Goal: Use online tool/utility: Use online tool/utility

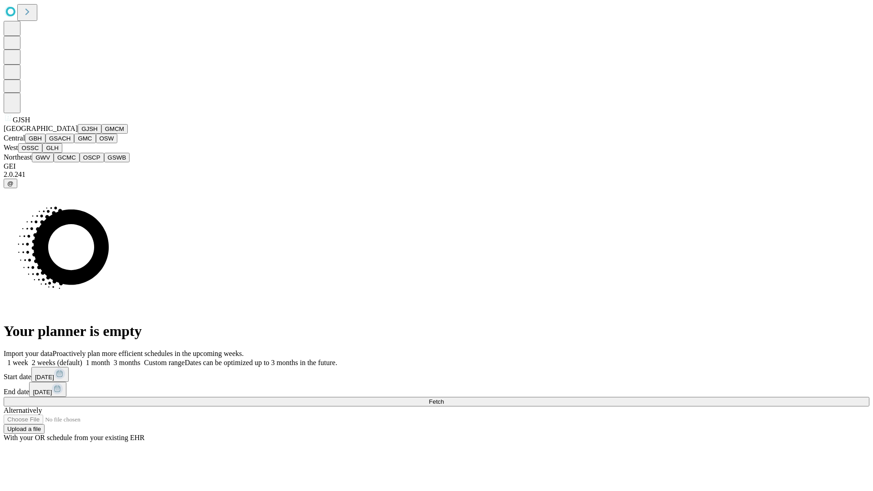
click at [78, 134] on button "GJSH" at bounding box center [90, 129] width 24 height 10
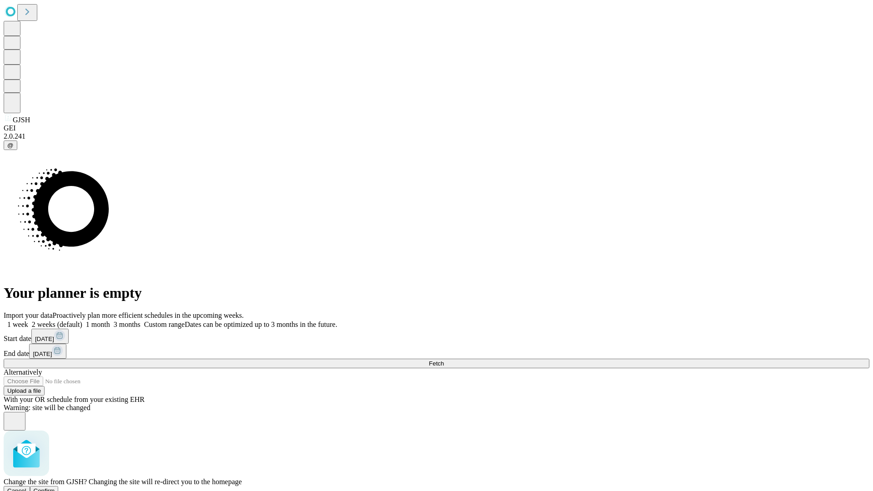
click at [55, 487] on span "Confirm" at bounding box center [44, 490] width 21 height 7
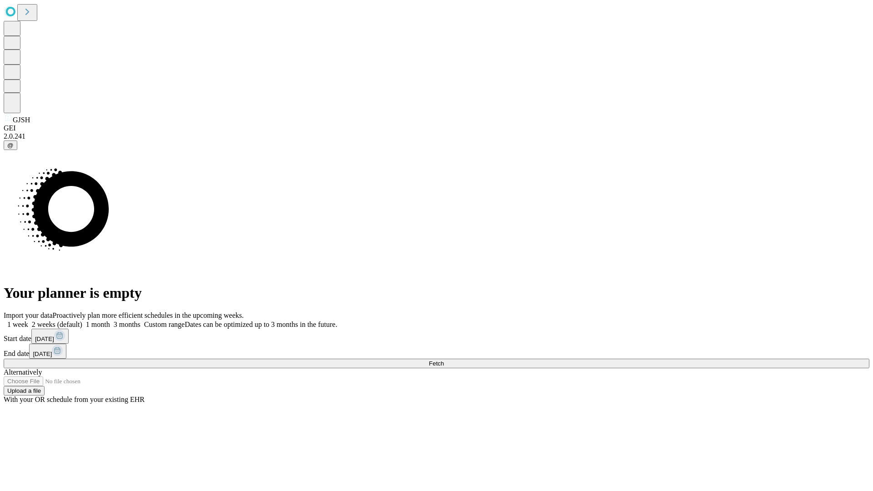
click at [110, 321] on label "1 month" at bounding box center [96, 325] width 28 height 8
click at [444, 360] on span "Fetch" at bounding box center [436, 363] width 15 height 7
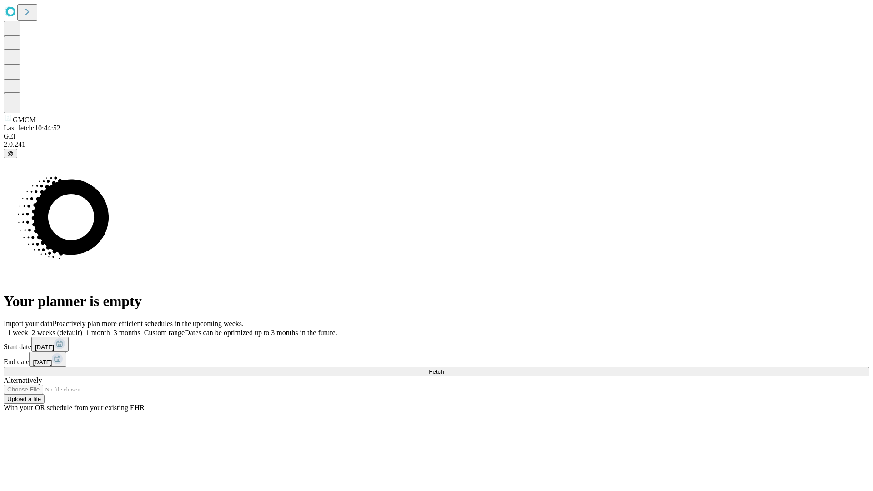
click at [110, 329] on label "1 month" at bounding box center [96, 333] width 28 height 8
click at [444, 368] on span "Fetch" at bounding box center [436, 371] width 15 height 7
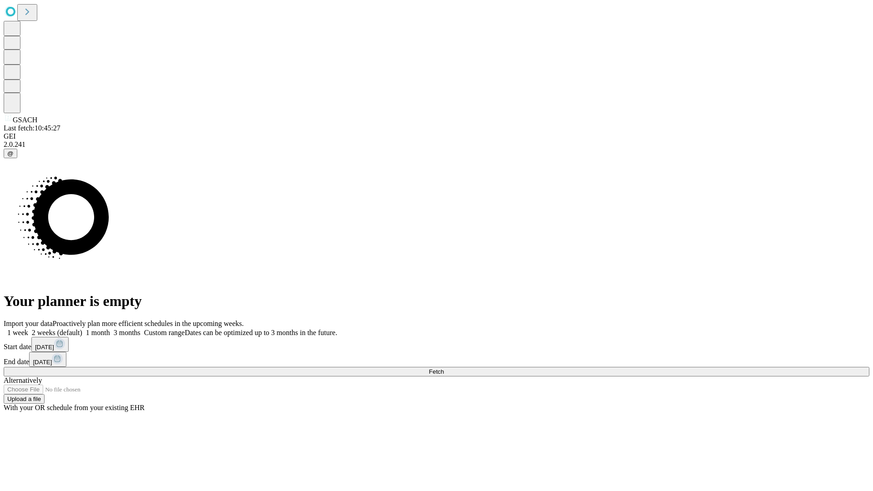
click at [110, 329] on label "1 month" at bounding box center [96, 333] width 28 height 8
click at [444, 368] on span "Fetch" at bounding box center [436, 371] width 15 height 7
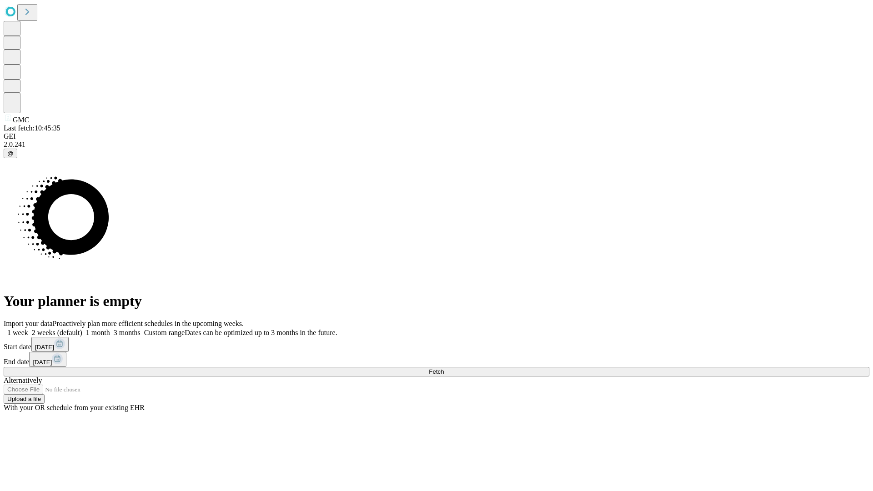
click at [110, 329] on label "1 month" at bounding box center [96, 333] width 28 height 8
click at [444, 368] on span "Fetch" at bounding box center [436, 371] width 15 height 7
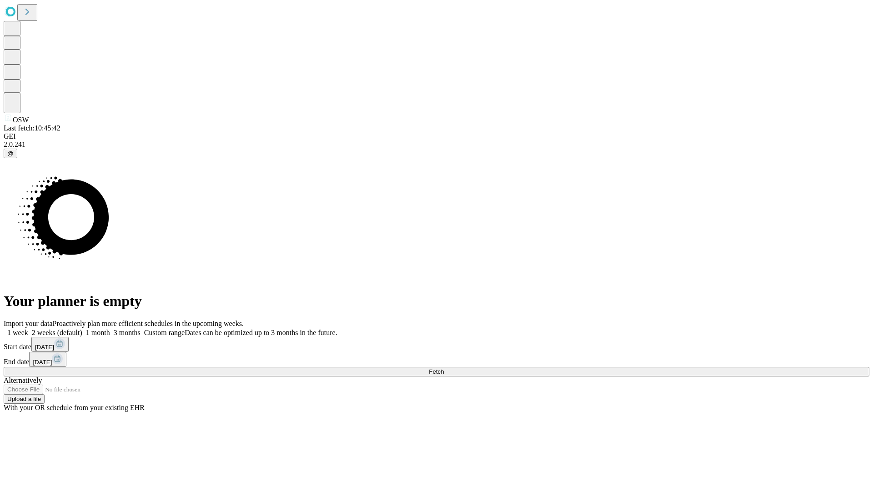
click at [110, 329] on label "1 month" at bounding box center [96, 333] width 28 height 8
click at [444, 368] on span "Fetch" at bounding box center [436, 371] width 15 height 7
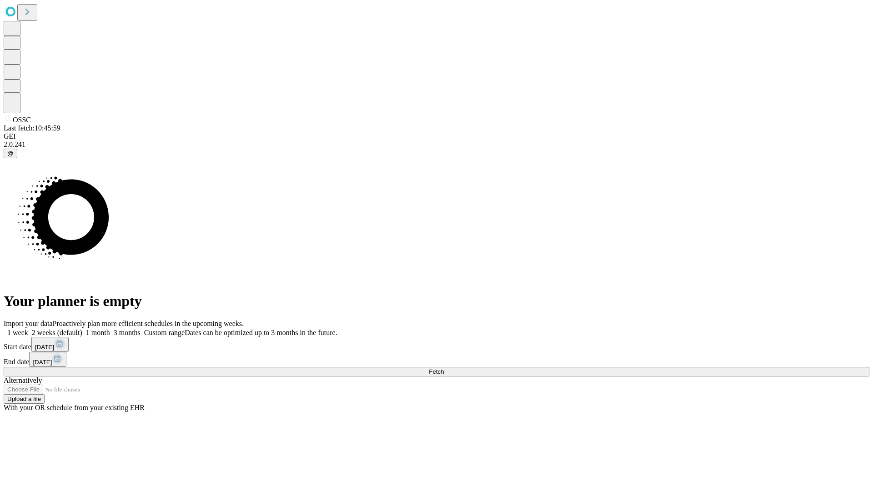
click at [444, 368] on span "Fetch" at bounding box center [436, 371] width 15 height 7
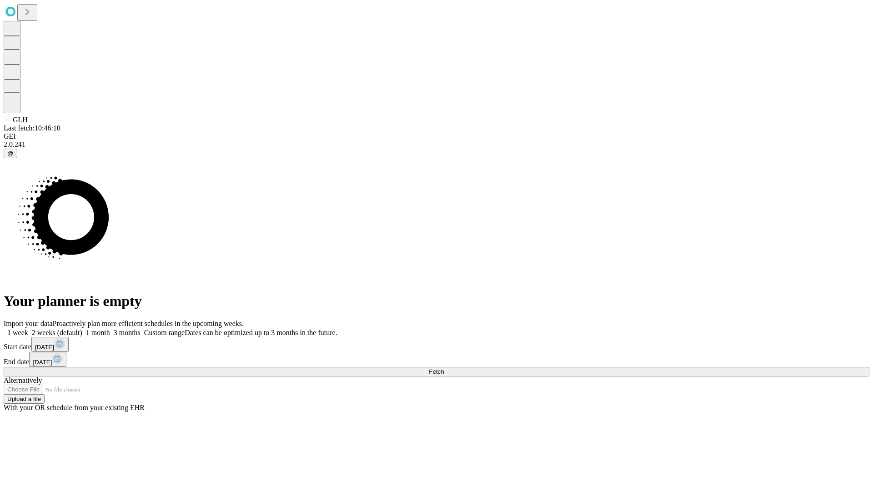
click at [110, 329] on label "1 month" at bounding box center [96, 333] width 28 height 8
click at [444, 368] on span "Fetch" at bounding box center [436, 371] width 15 height 7
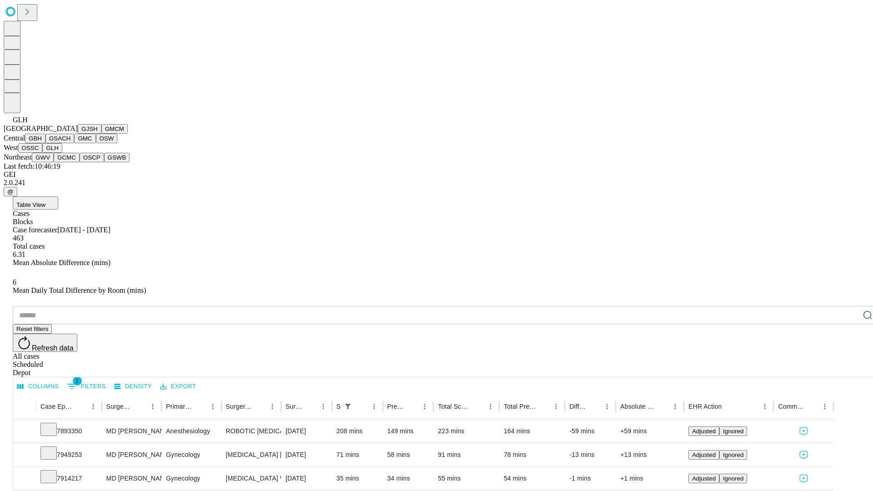
click at [54, 162] on button "GWV" at bounding box center [43, 158] width 22 height 10
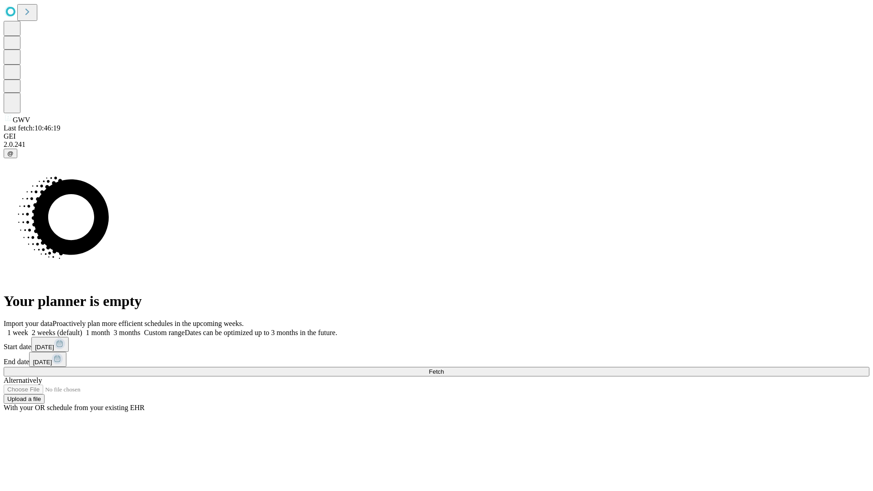
click at [444, 368] on span "Fetch" at bounding box center [436, 371] width 15 height 7
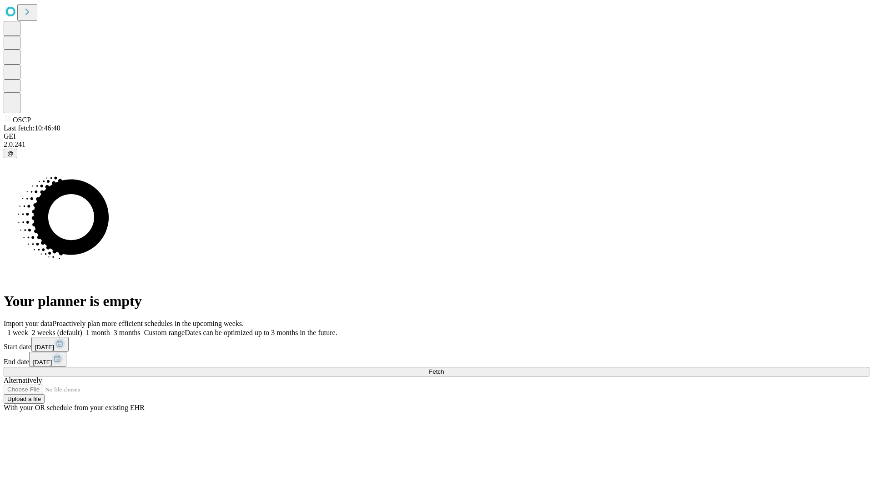
click at [110, 329] on label "1 month" at bounding box center [96, 333] width 28 height 8
click at [444, 368] on span "Fetch" at bounding box center [436, 371] width 15 height 7
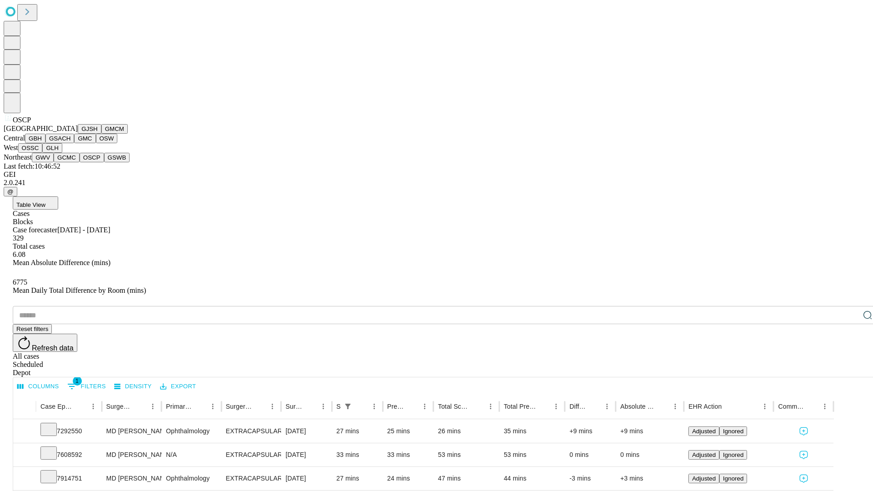
click at [104, 162] on button "GSWB" at bounding box center [117, 158] width 26 height 10
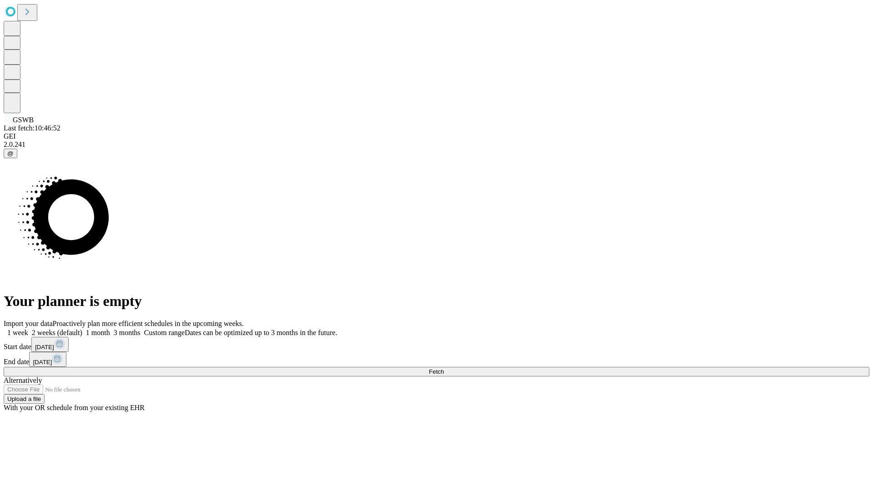
click at [110, 329] on label "1 month" at bounding box center [96, 333] width 28 height 8
click at [444, 368] on span "Fetch" at bounding box center [436, 371] width 15 height 7
